Goal: Find specific page/section: Find specific page/section

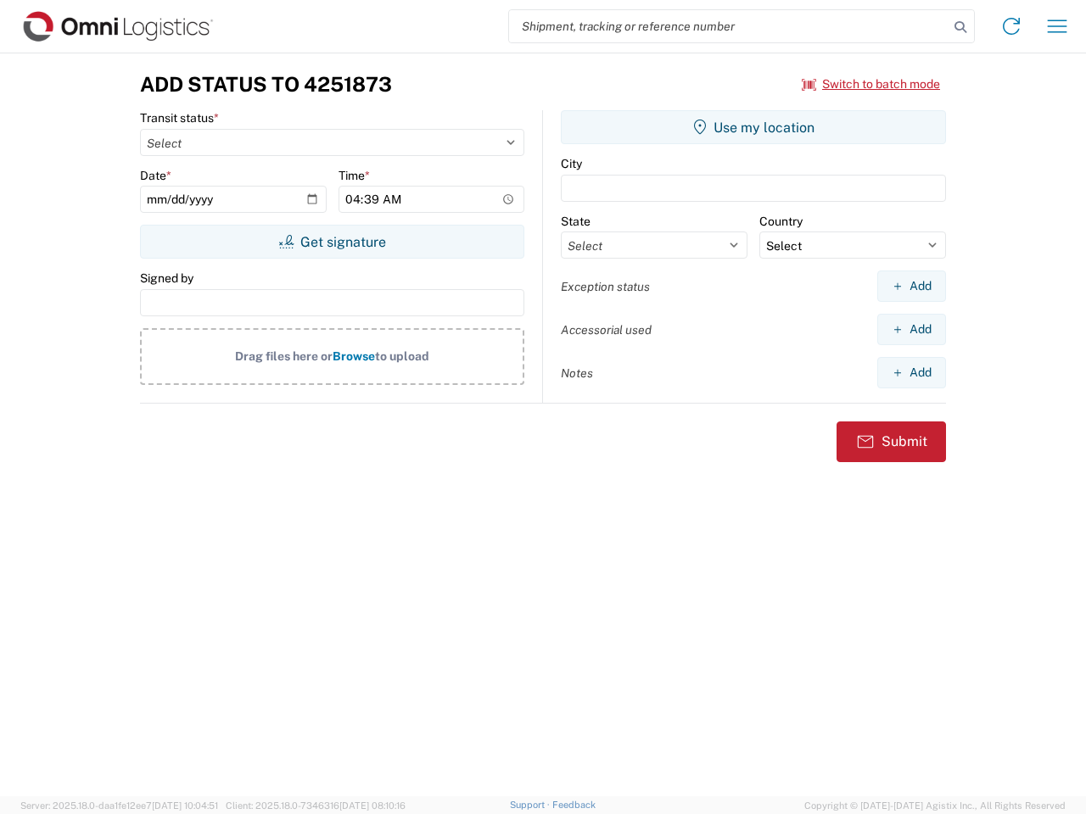
click at [729, 26] on input "search" at bounding box center [728, 26] width 439 height 32
click at [960, 27] on icon at bounding box center [961, 27] width 24 height 24
click at [1011, 26] on icon at bounding box center [1011, 26] width 27 height 27
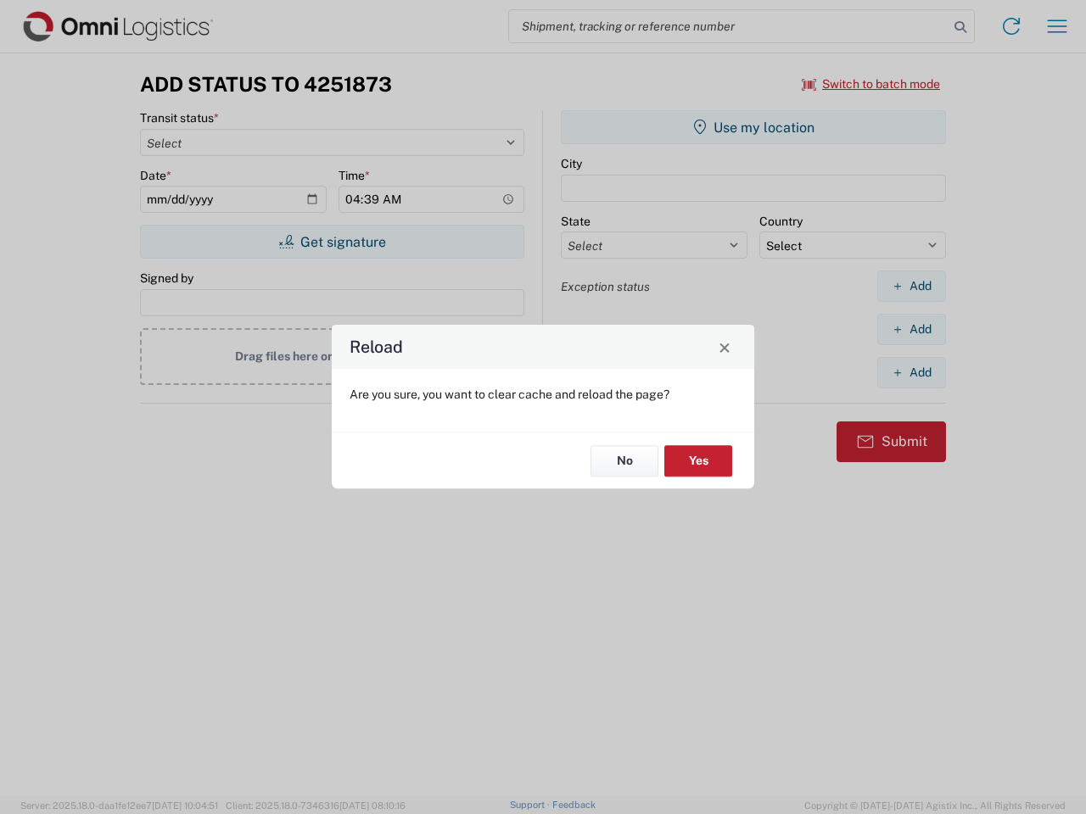
click at [1057, 26] on div "Reload Are you sure, you want to clear cache and reload the page? No Yes" at bounding box center [543, 407] width 1086 height 814
click at [871, 84] on div "Reload Are you sure, you want to clear cache and reload the page? No Yes" at bounding box center [543, 407] width 1086 height 814
click at [332, 242] on div "Reload Are you sure, you want to clear cache and reload the page? No Yes" at bounding box center [543, 407] width 1086 height 814
click at [753, 127] on div "Reload Are you sure, you want to clear cache and reload the page? No Yes" at bounding box center [543, 407] width 1086 height 814
click at [911, 286] on div "Reload Are you sure, you want to clear cache and reload the page? No Yes" at bounding box center [543, 407] width 1086 height 814
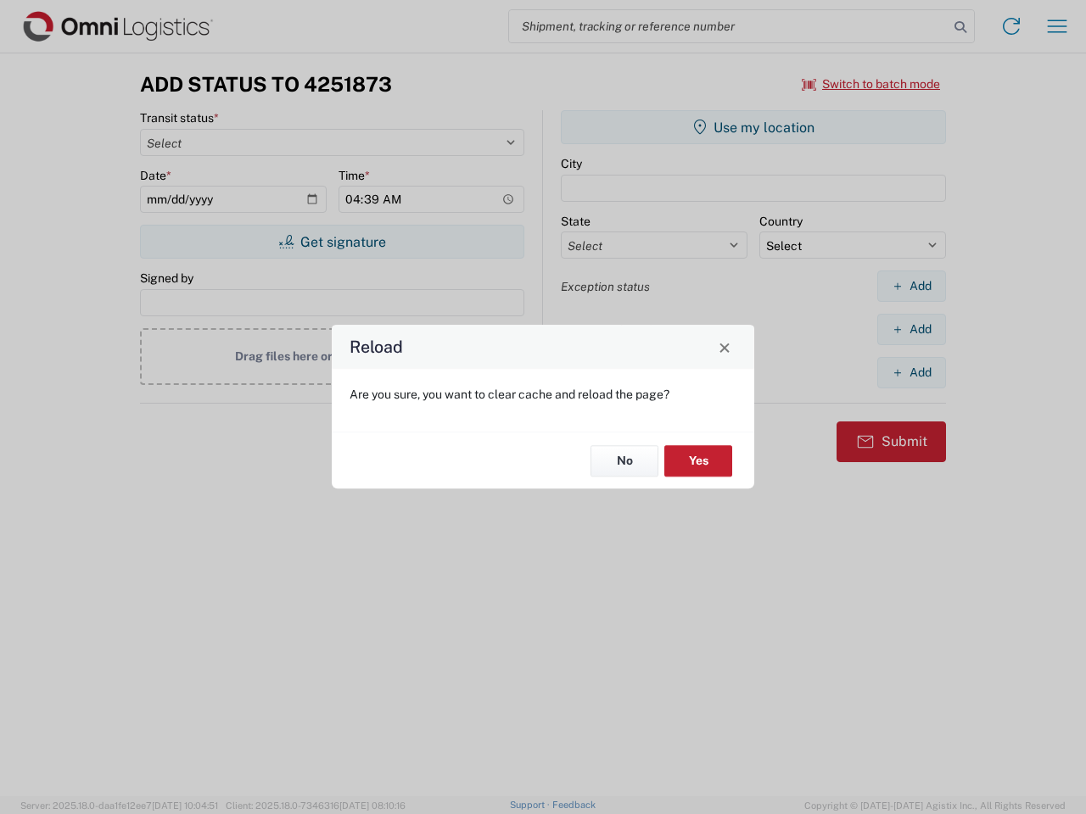
click at [911, 329] on div "Reload Are you sure, you want to clear cache and reload the page? No Yes" at bounding box center [543, 407] width 1086 height 814
click at [911, 372] on div "Reload Are you sure, you want to clear cache and reload the page? No Yes" at bounding box center [543, 407] width 1086 height 814
